Goal: Task Accomplishment & Management: Use online tool/utility

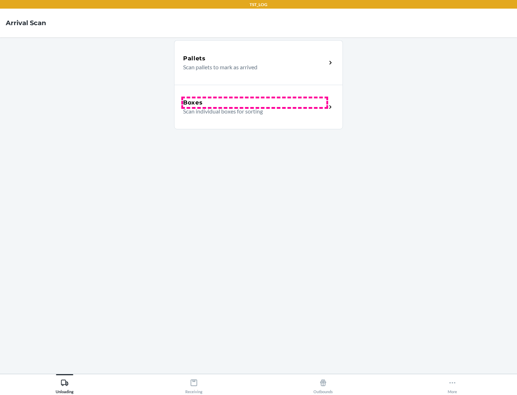
click at [255, 103] on div "Boxes" at bounding box center [254, 102] width 143 height 9
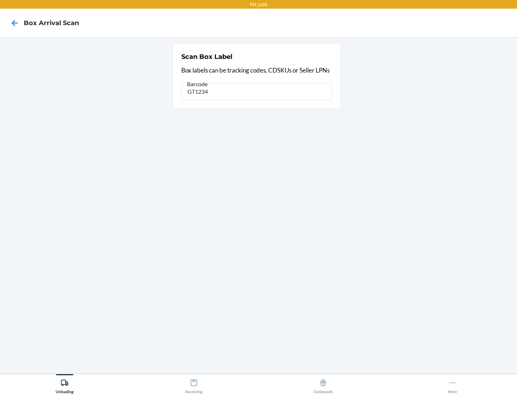
type input "GT1234"
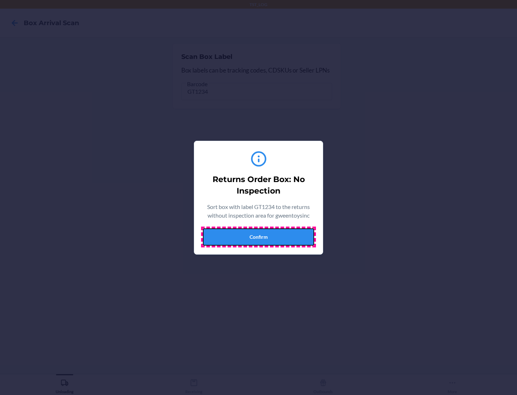
click at [259, 237] on button "Confirm" at bounding box center [258, 237] width 111 height 17
